Goal: Task Accomplishment & Management: Complete application form

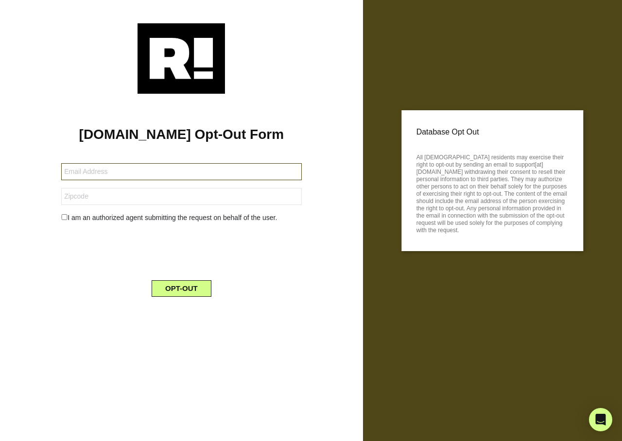
type input "[EMAIL_ADDRESS][DOMAIN_NAME]"
type input "96819"
type input "[EMAIL_ADDRESS][DOMAIN_NAME]"
type input "96819"
type input "[EMAIL_ADDRESS][DOMAIN_NAME]"
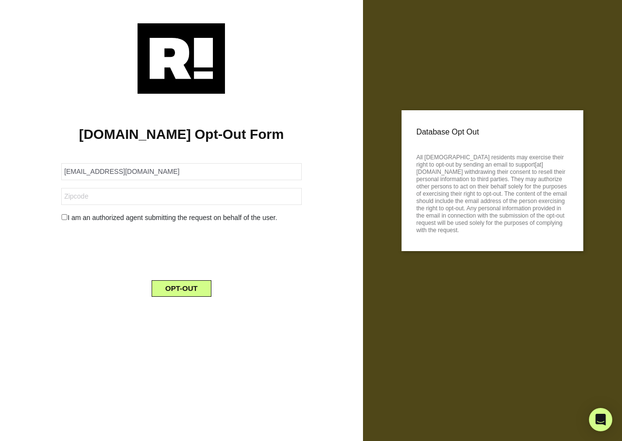
type input "96819"
type input "[EMAIL_ADDRESS][DOMAIN_NAME]"
type input "60083"
type input "[EMAIL_ADDRESS][DOMAIN_NAME]"
type input "60083"
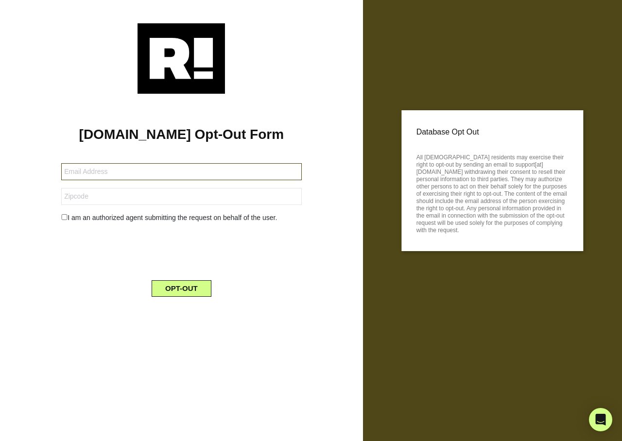
type input "[EMAIL_ADDRESS][DOMAIN_NAME]"
type input "60083"
